Goal: Complete application form

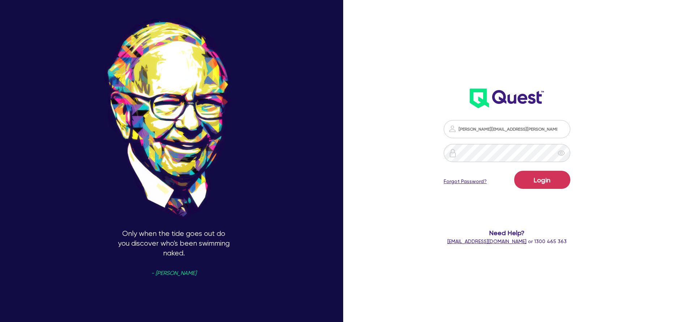
click at [554, 185] on button "Login" at bounding box center [542, 180] width 56 height 18
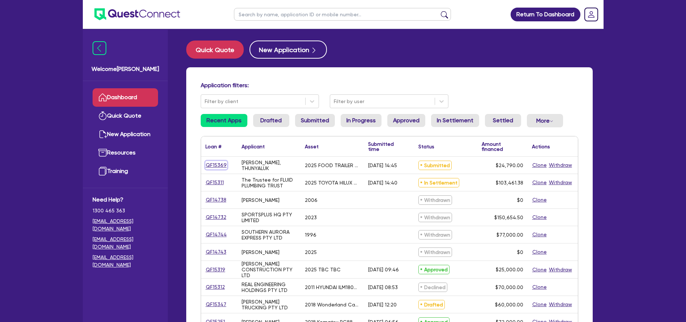
click at [214, 163] on link "QF15369" at bounding box center [216, 165] width 22 height 8
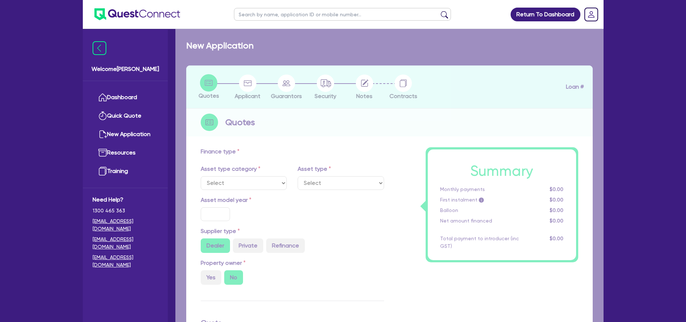
select select "PRIMARY_ASSETS"
type input "2025"
type input "24,790"
type input "10"
type input "2,479"
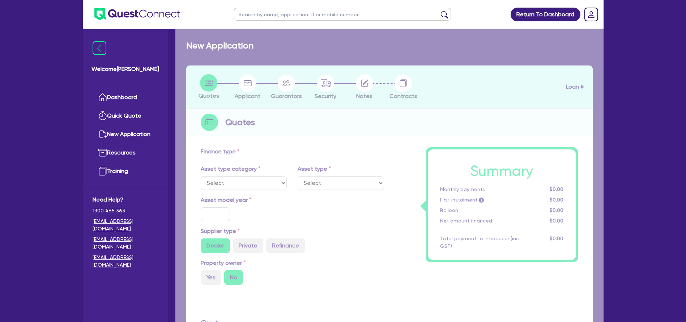
type input "17"
select select "TRAILERS"
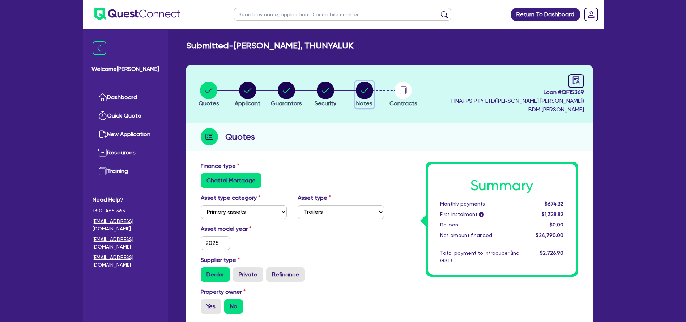
click at [363, 97] on circle "button" at bounding box center [364, 90] width 17 height 17
select select "Quest Finance - Own Book"
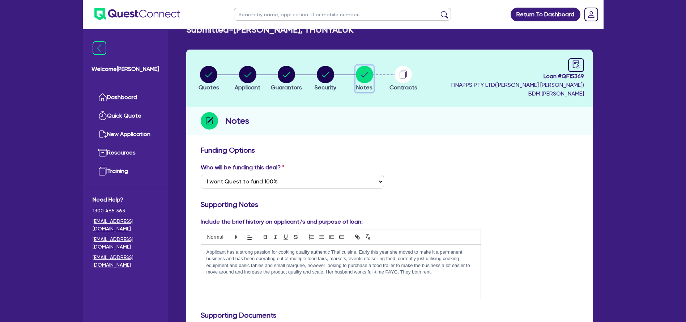
scroll to position [29, 0]
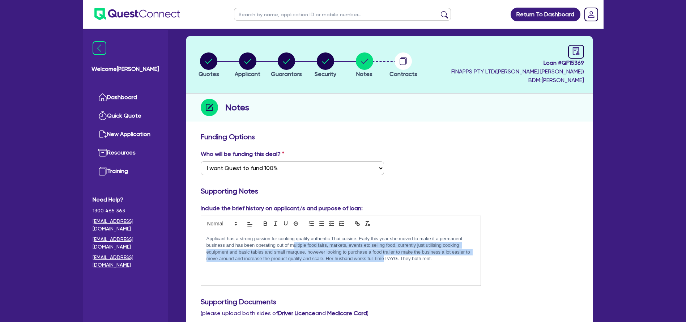
drag, startPoint x: 293, startPoint y: 248, endPoint x: 384, endPoint y: 257, distance: 92.3
click at [384, 257] on p "Applicant has a strong passion for cooking quality authentic Thai cuisine. Earl…" at bounding box center [340, 248] width 269 height 27
click at [368, 256] on p "Applicant has a strong passion for cooking quality authentic Thai cuisine. Earl…" at bounding box center [340, 248] width 269 height 27
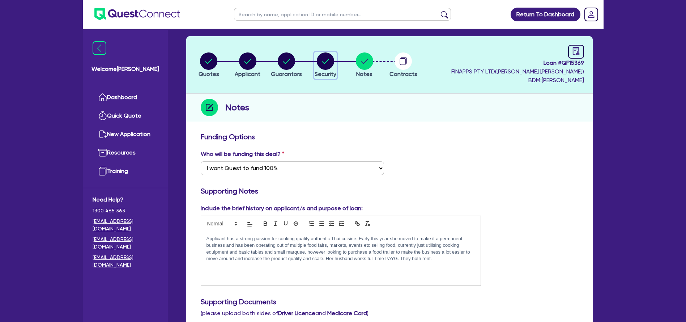
click at [327, 70] on button "Security" at bounding box center [325, 65] width 22 height 27
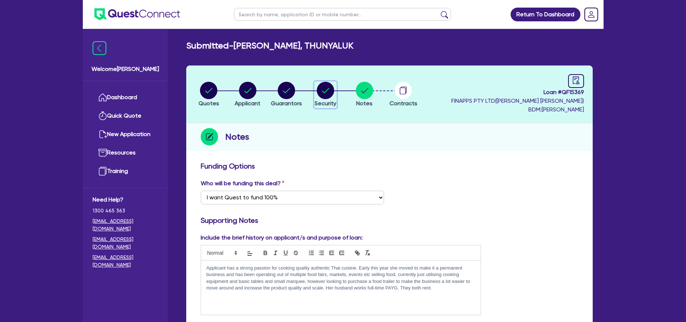
select select "PRIMARY_ASSETS"
select select "TRAILERS"
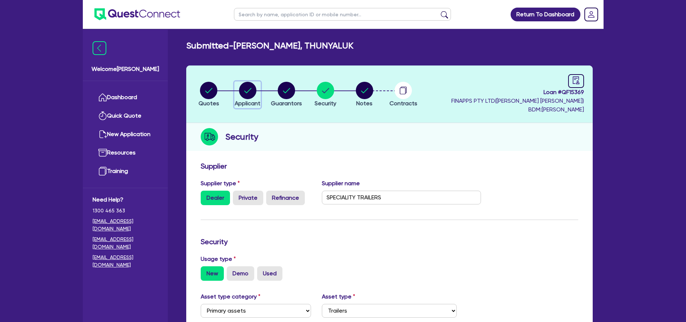
click at [245, 101] on span "Applicant" at bounding box center [248, 103] width 26 height 7
select select "SOLE_TRADER"
select select "RETAIL_WHOLESALE_TRADE"
select select "FOOD_GROCERY"
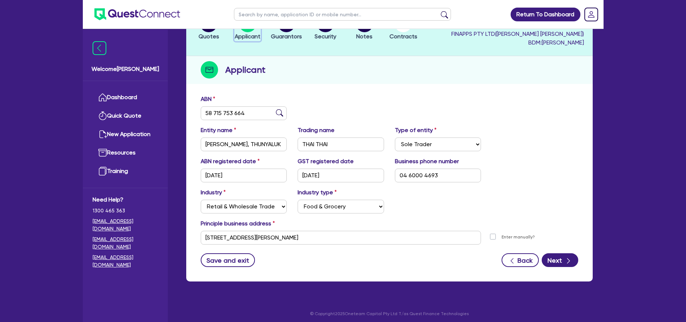
scroll to position [53, 0]
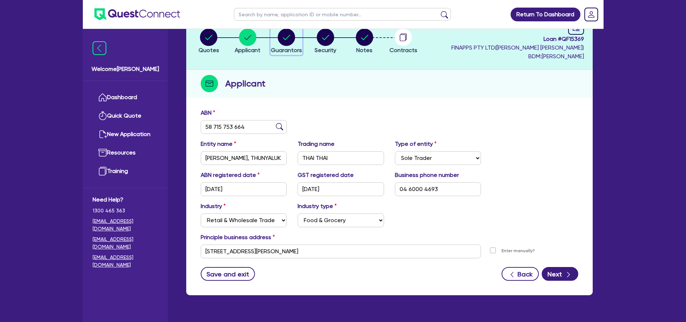
click at [278, 42] on icon "button" at bounding box center [286, 37] width 17 height 17
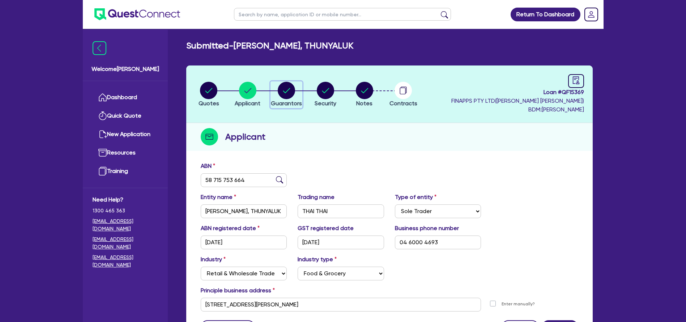
select select "MRS"
select select "NT"
select select "MARRIED"
select select "CASH"
select select "VEHICLE"
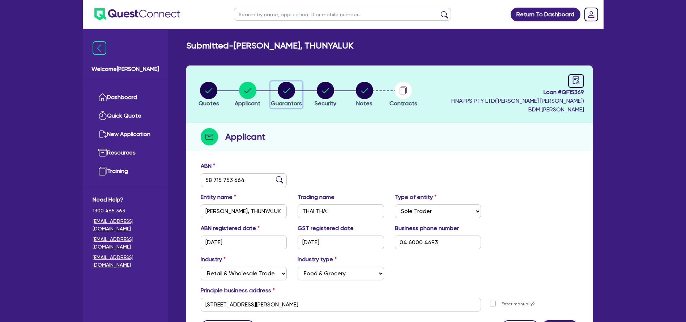
select select "EQUIPMENT"
select select "HOUSEHOLD_PERSONAL"
select select "CREDIT_CARD"
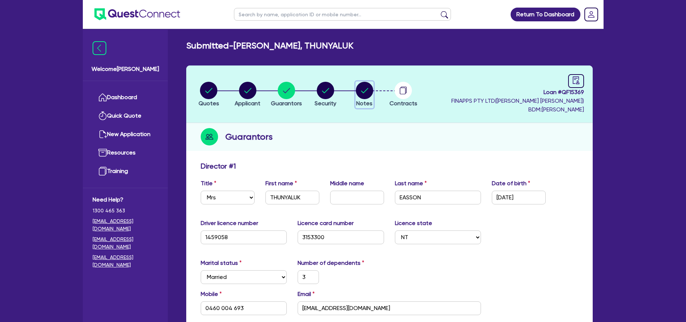
click at [361, 95] on circle "button" at bounding box center [364, 90] width 17 height 17
select select "Quest Finance - Own Book"
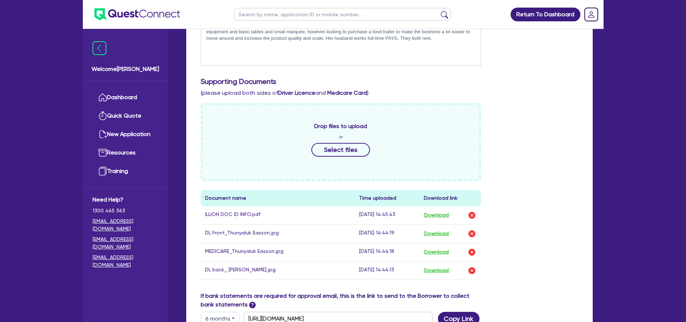
scroll to position [365, 0]
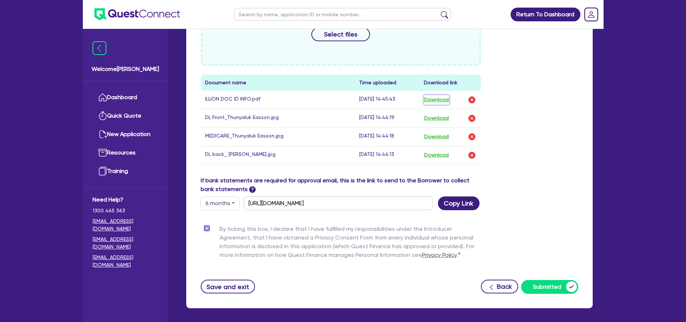
click at [435, 96] on button "Download" at bounding box center [436, 99] width 25 height 9
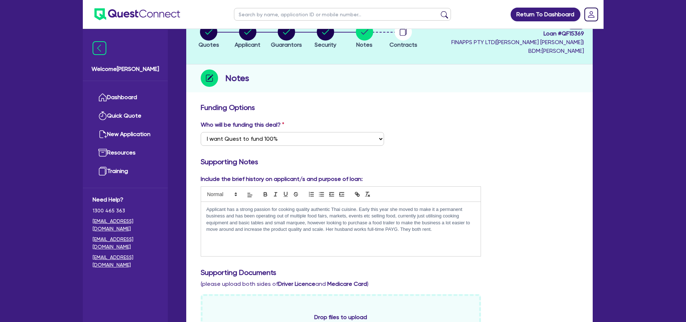
scroll to position [0, 0]
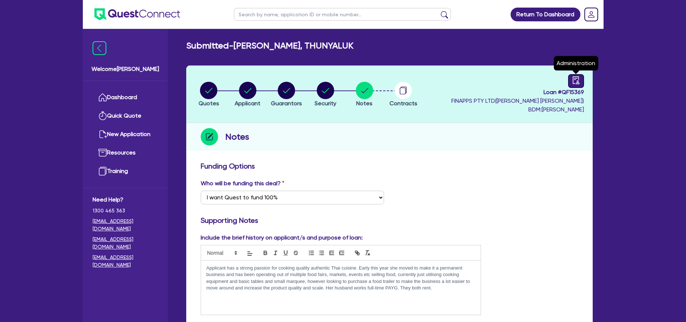
click at [569, 81] on link at bounding box center [576, 81] width 16 height 14
select select "SUBMITTED_NEW"
select select "Quest Finance - Own Book"
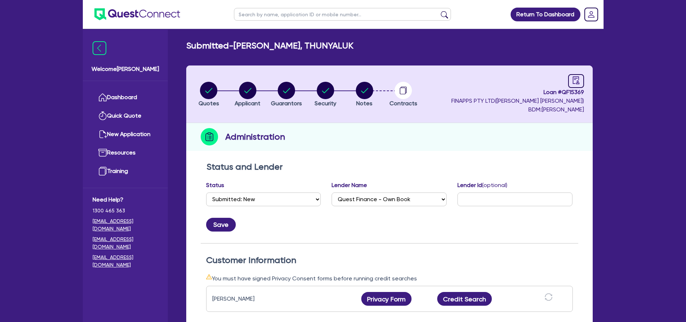
drag, startPoint x: 303, startPoint y: 188, endPoint x: 293, endPoint y: 191, distance: 11.1
click at [303, 188] on div "Status Select Quoted Drafted: New Drafted: Amended Submitted: New Submitted: Am…" at bounding box center [263, 193] width 115 height 25
click at [271, 195] on select "Select Quoted Drafted: New Drafted: Amended Submitted: New Submitted: Amended I…" at bounding box center [263, 199] width 115 height 14
select select "DRAFTED_NEW"
click at [223, 227] on button "Save" at bounding box center [221, 225] width 30 height 14
